Goal: Task Accomplishment & Management: Manage account settings

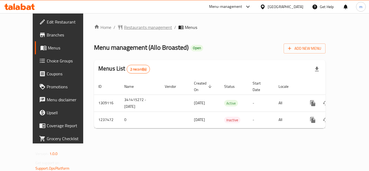
click at [137, 29] on span "Restaurants management" at bounding box center [148, 27] width 48 height 6
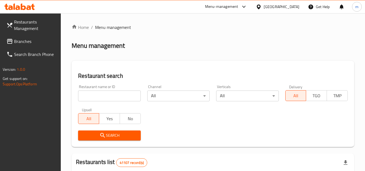
click at [90, 98] on input "search" at bounding box center [109, 96] width 62 height 11
paste input "679389"
type input "679389"
click at [111, 134] on span "Search" at bounding box center [109, 135] width 54 height 7
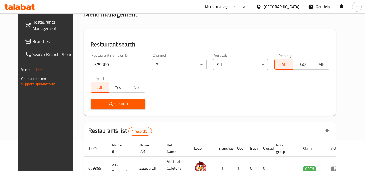
scroll to position [65, 0]
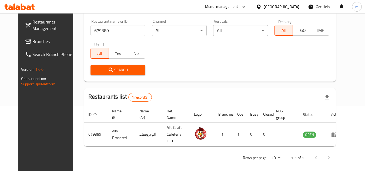
click at [264, 10] on div "[GEOGRAPHIC_DATA]" at bounding box center [278, 6] width 52 height 13
click at [267, 6] on div "[GEOGRAPHIC_DATA]" at bounding box center [282, 7] width 36 height 6
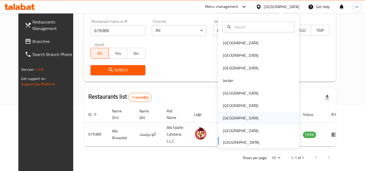
click at [223, 118] on div "Qatar" at bounding box center [241, 118] width 36 height 6
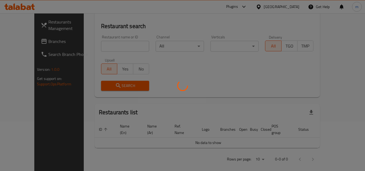
scroll to position [65, 0]
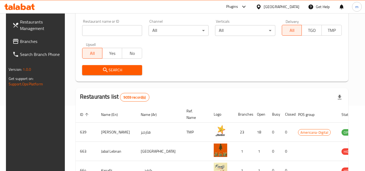
click at [21, 45] on span "Branches" at bounding box center [41, 41] width 43 height 6
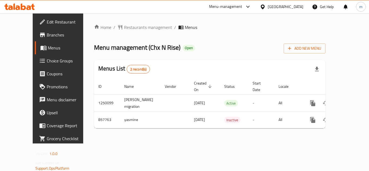
click at [129, 32] on div "Home / Restaurants management / Menus Menu management ( Chx N Rise ) Open Add N…" at bounding box center [210, 78] width 232 height 109
click at [130, 28] on span "Restaurants management" at bounding box center [148, 27] width 48 height 6
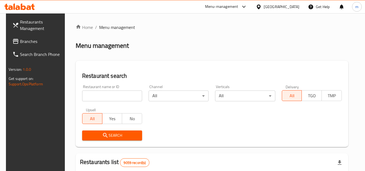
drag, startPoint x: 108, startPoint y: 101, endPoint x: 108, endPoint y: 97, distance: 3.5
click at [108, 101] on input "search" at bounding box center [112, 96] width 60 height 11
paste input "656689"
type input "656689"
click at [108, 135] on span "Search" at bounding box center [112, 135] width 51 height 7
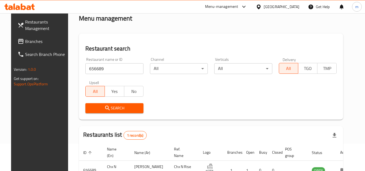
scroll to position [65, 0]
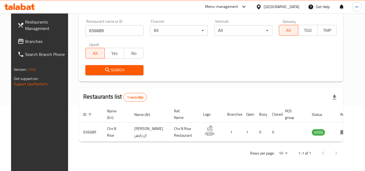
click at [26, 7] on icon at bounding box center [19, 7] width 31 height 6
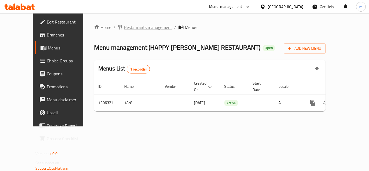
click at [140, 28] on span "Restaurants management" at bounding box center [148, 27] width 48 height 6
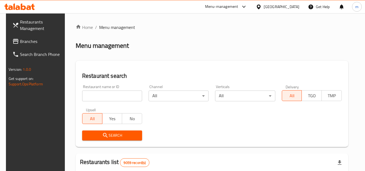
click at [122, 97] on input "search" at bounding box center [112, 96] width 60 height 11
paste input "704036"
type input "704036"
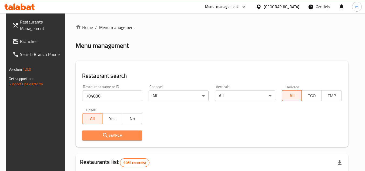
click at [109, 136] on span "Search" at bounding box center [112, 135] width 51 height 7
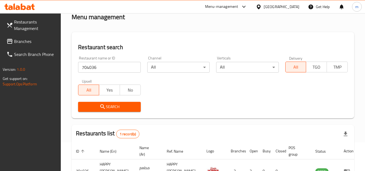
scroll to position [70, 0]
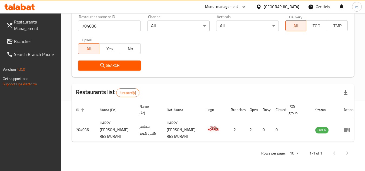
click at [28, 41] on span "Branches" at bounding box center [35, 41] width 43 height 6
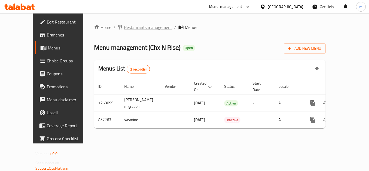
click at [133, 29] on span "Restaurants management" at bounding box center [148, 27] width 48 height 6
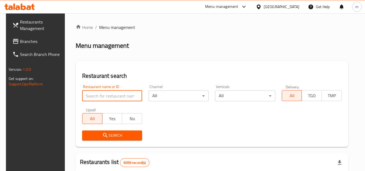
click at [114, 98] on input "search" at bounding box center [112, 96] width 60 height 11
paste input "656689"
type input "656689"
click at [125, 132] on span "Search" at bounding box center [112, 135] width 51 height 7
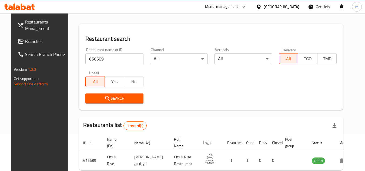
scroll to position [65, 0]
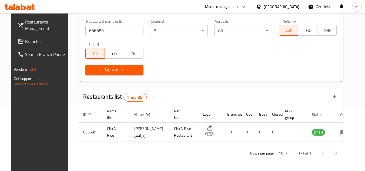
click at [262, 8] on icon at bounding box center [259, 7] width 6 height 6
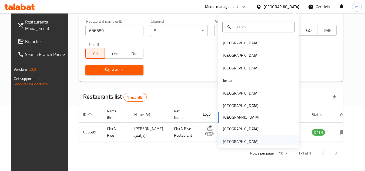
click at [242, 141] on div "[GEOGRAPHIC_DATA]" at bounding box center [241, 142] width 36 height 6
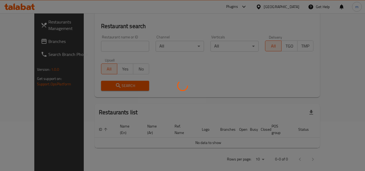
scroll to position [65, 0]
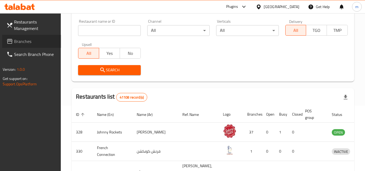
click at [34, 42] on span "Branches" at bounding box center [35, 41] width 43 height 6
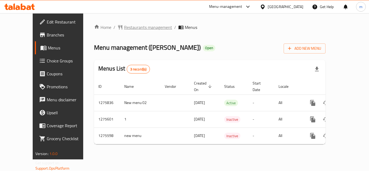
click at [125, 27] on span "Restaurants management" at bounding box center [148, 27] width 48 height 6
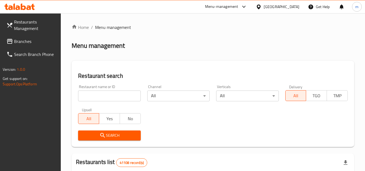
click at [105, 95] on input "search" at bounding box center [109, 96] width 62 height 11
paste input "691633/"
type input "691633"
click at [95, 135] on span "Search" at bounding box center [109, 135] width 54 height 7
